Goal: Transaction & Acquisition: Download file/media

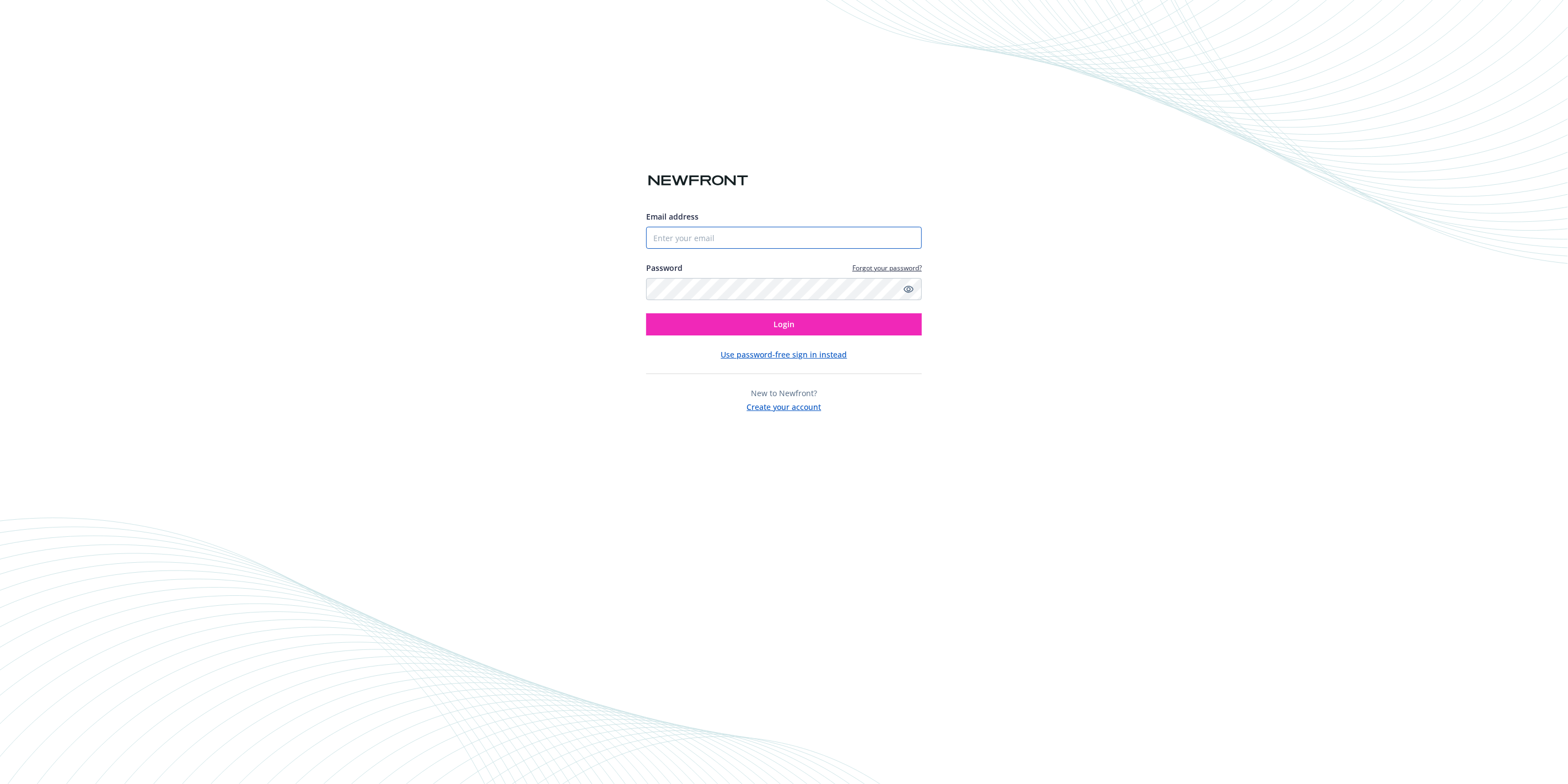
type input "[PERSON_NAME][EMAIL_ADDRESS][PERSON_NAME][DOMAIN_NAME]"
click at [775, 326] on span "Login" at bounding box center [784, 324] width 21 height 11
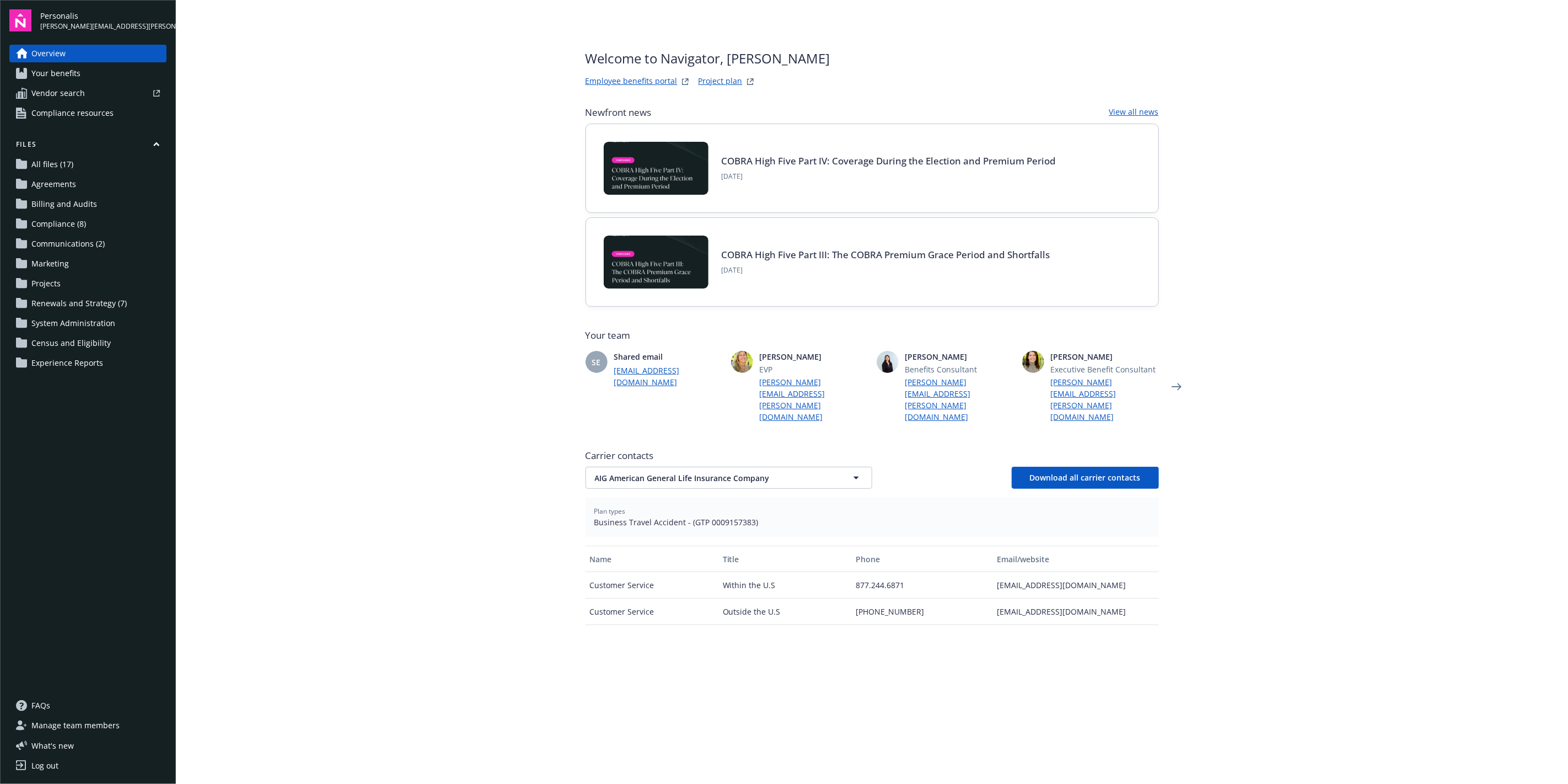
click at [37, 166] on span "All files (17)" at bounding box center [52, 164] width 42 height 17
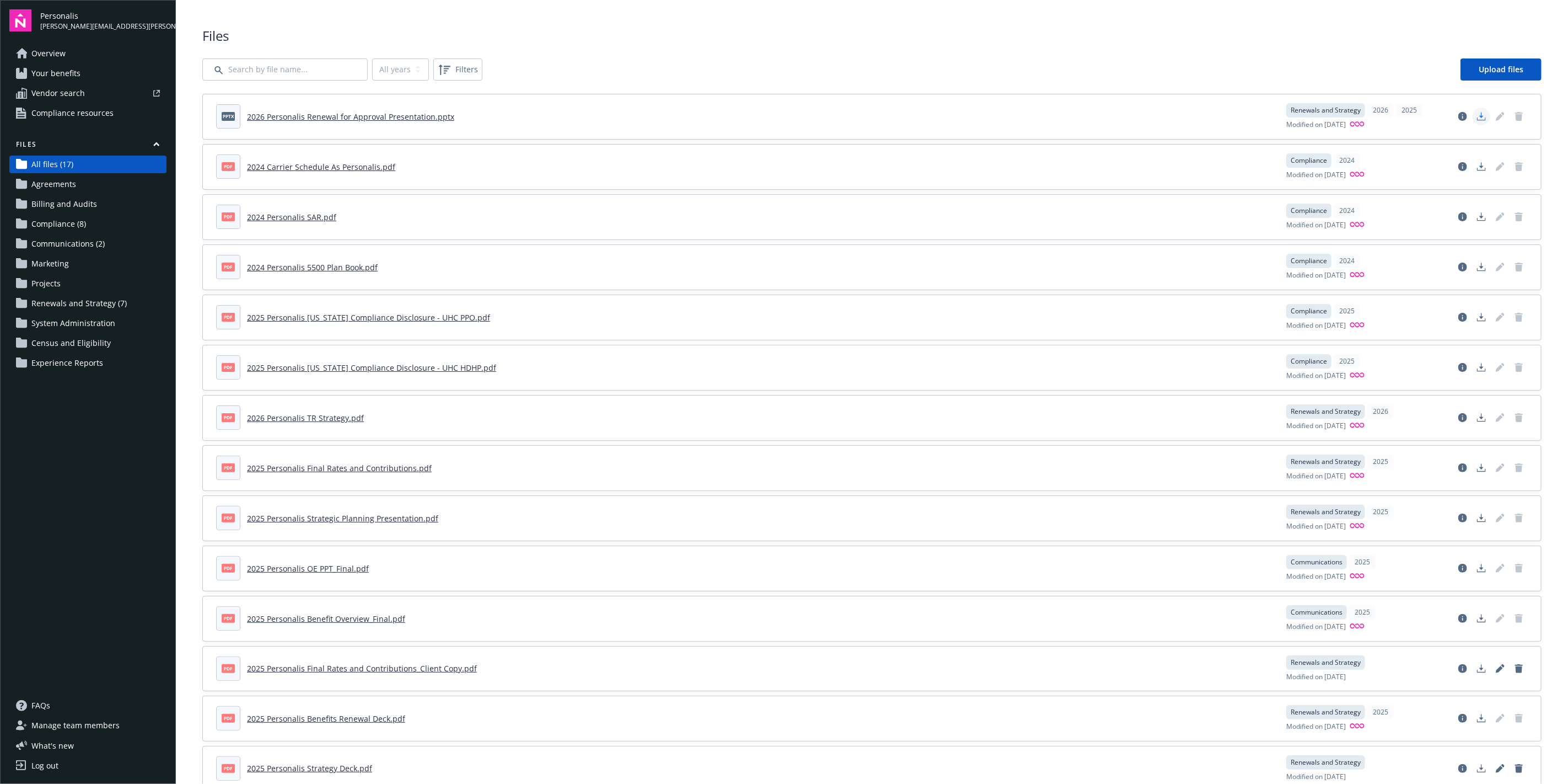
click at [1479, 117] on polygon "Download document" at bounding box center [1481, 115] width 4 height 6
